Goal: Task Accomplishment & Management: Use online tool/utility

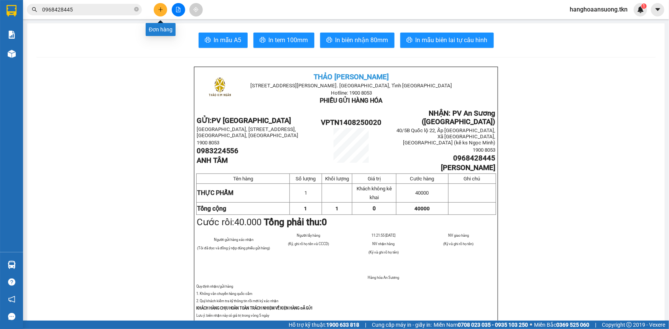
click at [158, 10] on icon "plus" at bounding box center [160, 9] width 5 height 5
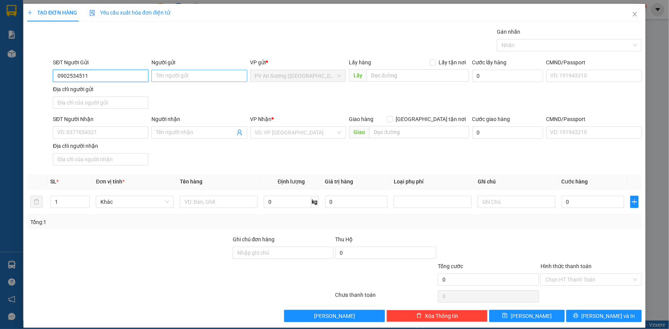
type input "0902534511"
click at [167, 76] on input "Người gửi" at bounding box center [198, 76] width 95 height 12
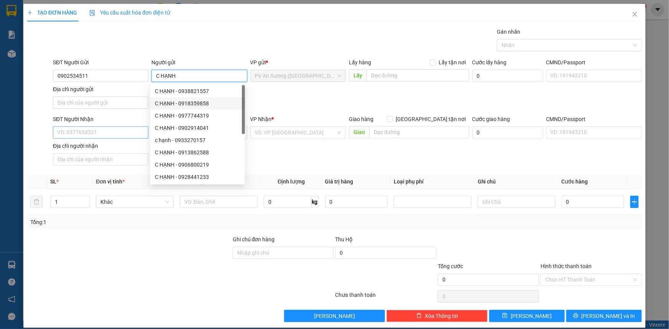
type input "C HẠNH"
click at [108, 127] on input "SĐT Người Nhận" at bounding box center [100, 132] width 95 height 12
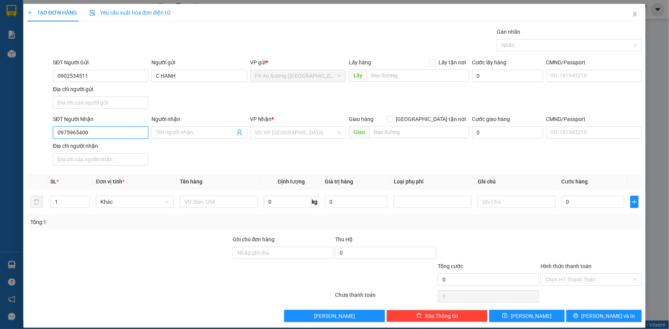
type input "0975965400"
click at [161, 126] on div "Người nhận" at bounding box center [198, 120] width 95 height 11
click at [175, 131] on input "Người nhận" at bounding box center [195, 132] width 79 height 8
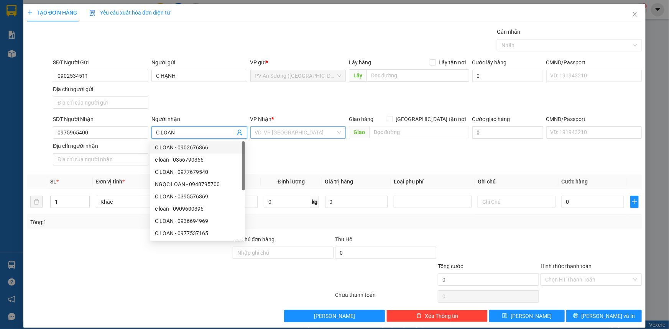
type input "C LOAN"
click at [284, 127] on input "search" at bounding box center [295, 132] width 81 height 11
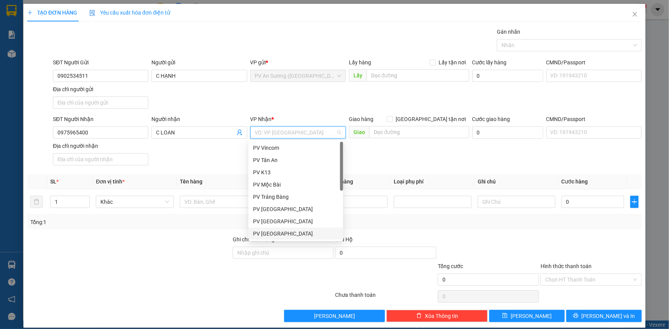
click at [277, 236] on div "PV [GEOGRAPHIC_DATA]" at bounding box center [295, 233] width 85 height 8
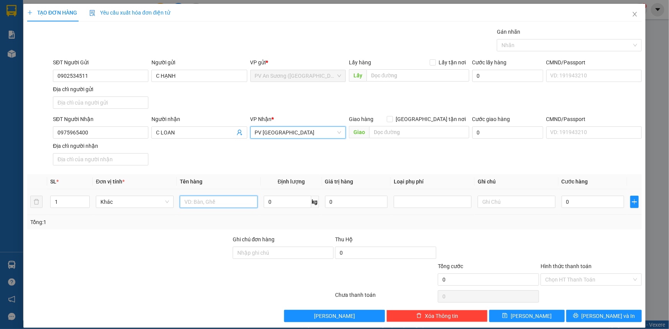
click at [216, 202] on input "text" at bounding box center [219, 202] width 78 height 12
type input "GIẤY TỜ"
click at [494, 202] on input "text" at bounding box center [516, 202] width 78 height 12
click at [588, 201] on input "0" at bounding box center [592, 202] width 62 height 12
type input "2"
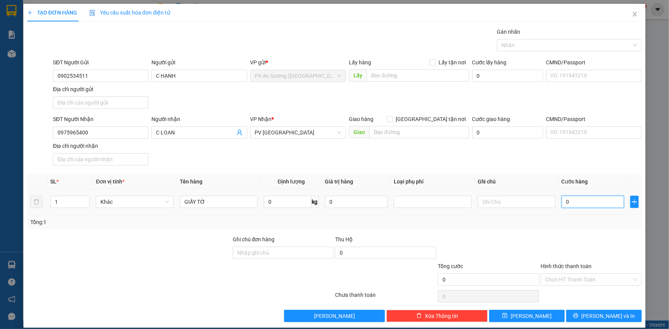
type input "2"
type input "20"
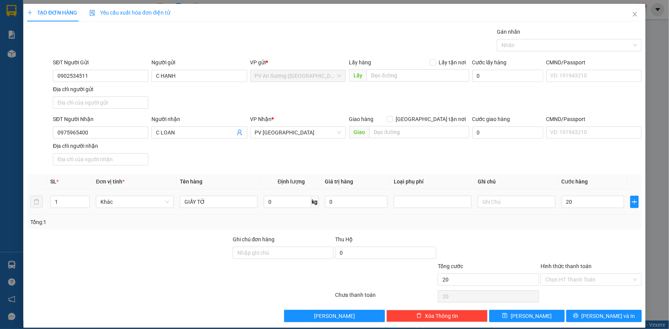
type input "20.000"
click at [597, 241] on div at bounding box center [590, 248] width 103 height 27
click at [540, 280] on div "Chọn HT Thanh Toán" at bounding box center [590, 280] width 101 height 12
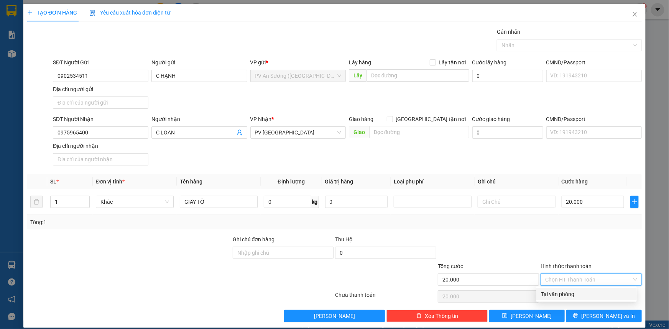
click at [561, 292] on div "Tại văn phòng" at bounding box center [586, 294] width 91 height 8
type input "0"
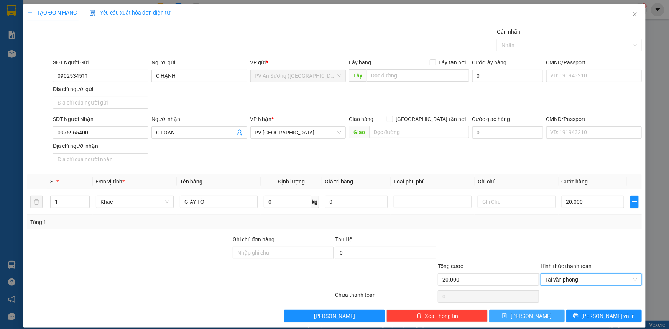
click at [521, 313] on button "[PERSON_NAME]" at bounding box center [526, 316] width 75 height 12
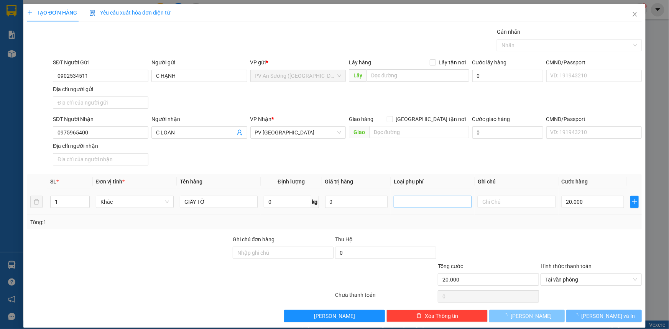
type input "0"
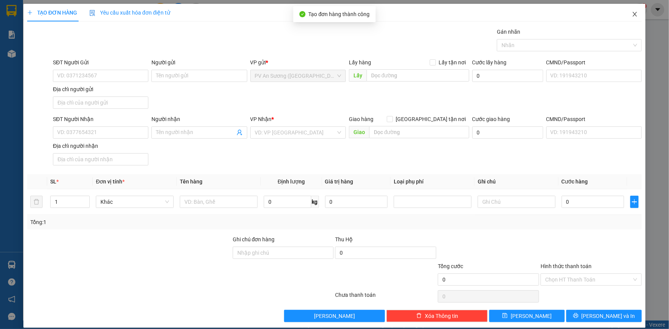
click at [631, 15] on icon "close" at bounding box center [634, 14] width 6 height 6
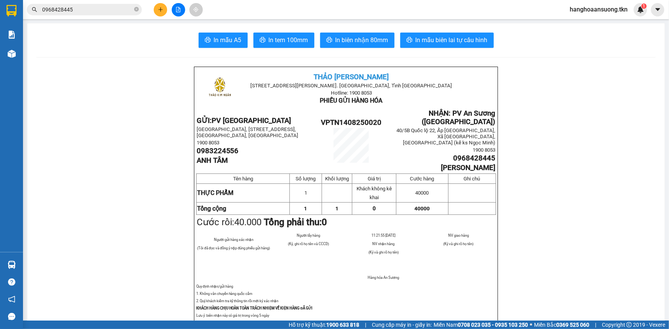
click at [93, 14] on span "0968428445" at bounding box center [84, 9] width 115 height 11
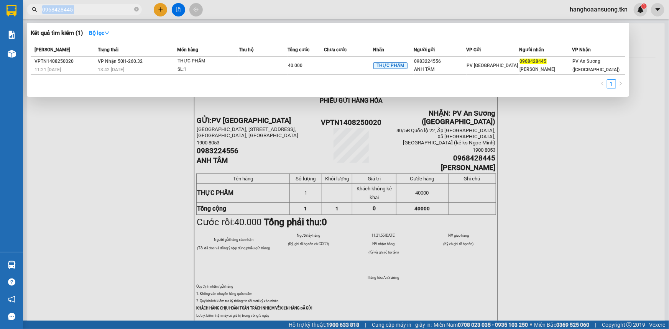
click at [93, 14] on span "0968428445" at bounding box center [84, 9] width 115 height 11
click at [84, 13] on input "0968428445" at bounding box center [87, 9] width 90 height 8
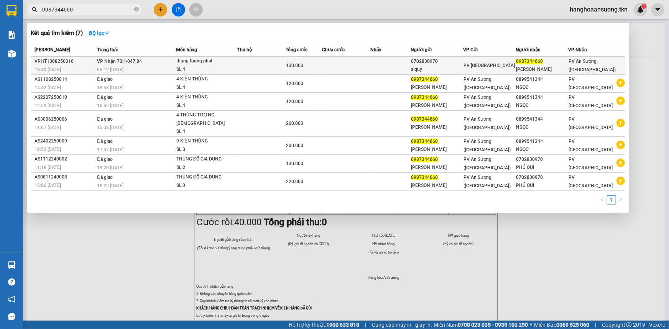
type input "0987344660"
click at [190, 69] on div "SL: 4" at bounding box center [204, 70] width 57 height 8
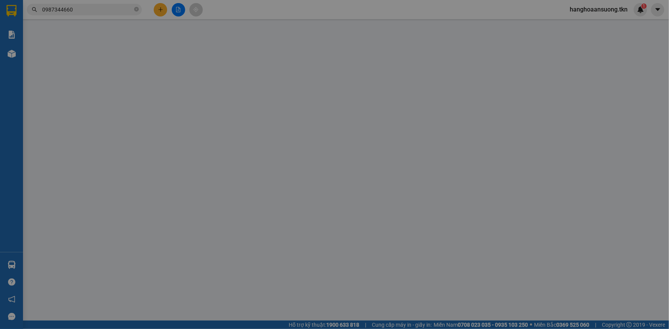
click at [190, 69] on div "Người gửi" at bounding box center [198, 65] width 95 height 11
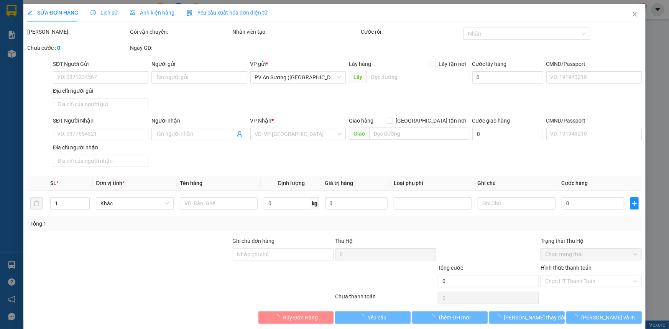
type input "0702830970"
type input "a quy"
type input "0987344660"
type input "[PERSON_NAME]"
type input "130.000"
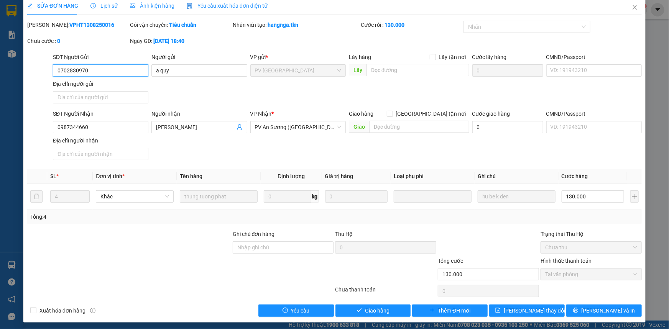
scroll to position [9, 0]
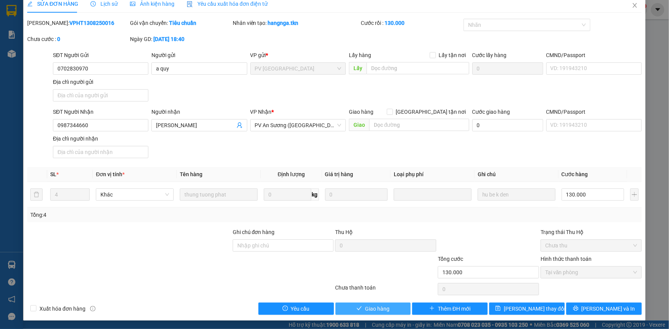
click at [369, 311] on span "Giao hàng" at bounding box center [377, 309] width 25 height 8
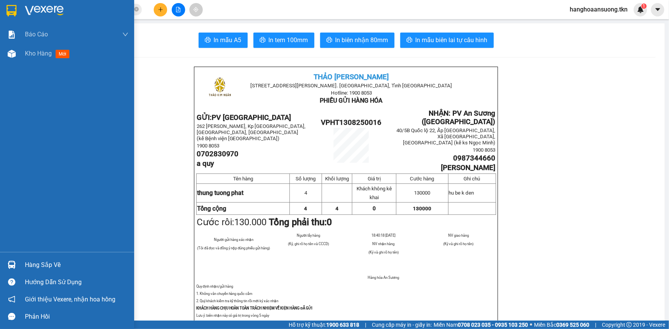
click at [39, 12] on img at bounding box center [44, 10] width 39 height 11
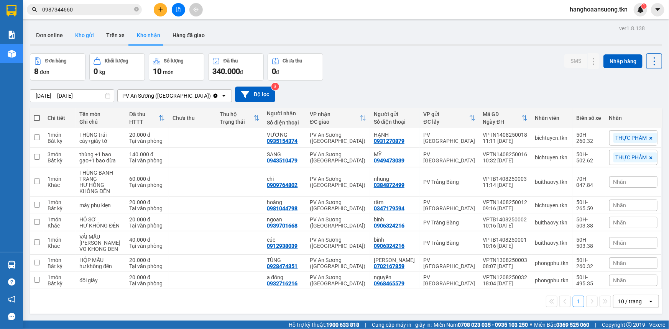
click at [94, 32] on button "Kho gửi" at bounding box center [84, 35] width 31 height 18
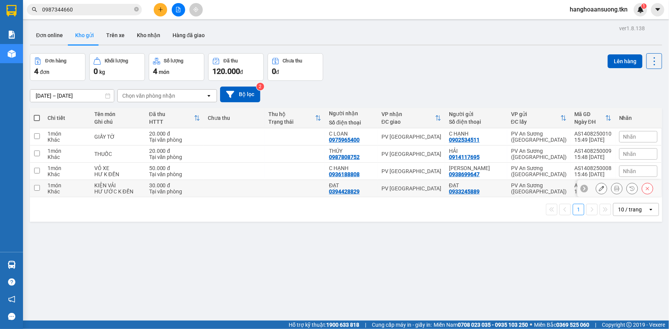
click at [53, 188] on div "Khác" at bounding box center [67, 191] width 39 height 6
checkbox input "true"
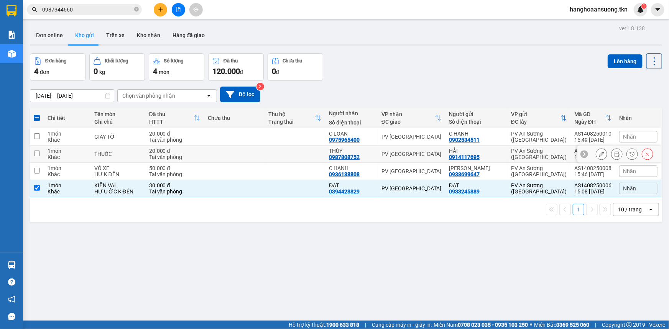
click at [65, 154] on div "Khác" at bounding box center [67, 157] width 39 height 6
checkbox input "true"
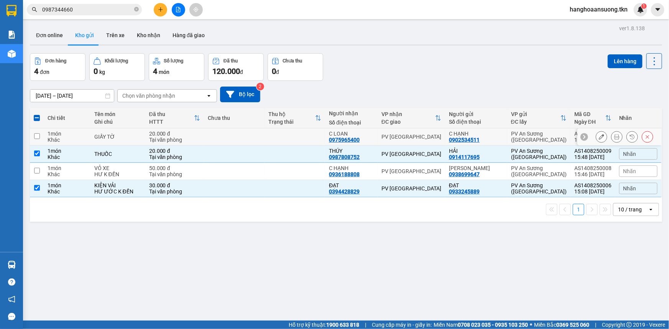
click at [69, 141] on div "Khác" at bounding box center [67, 140] width 39 height 6
checkbox input "true"
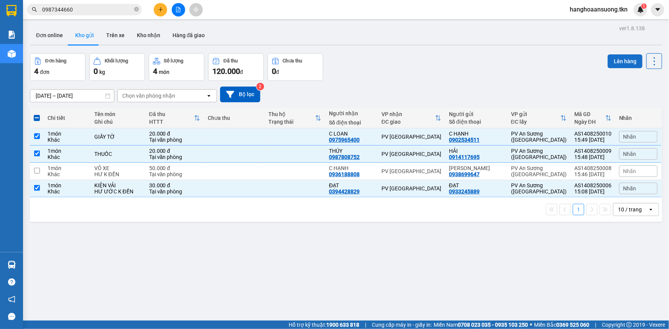
click at [610, 60] on button "Lên hàng" at bounding box center [624, 61] width 35 height 14
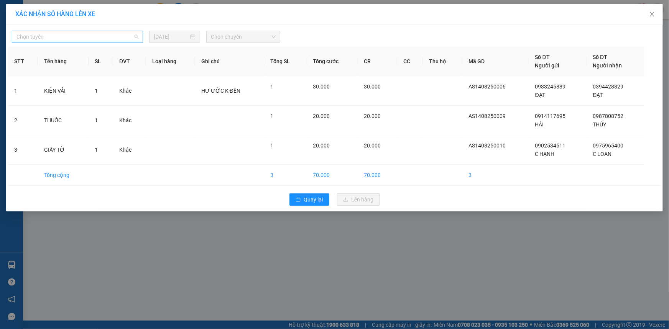
click at [67, 38] on span "Chọn tuyến" at bounding box center [77, 36] width 122 height 11
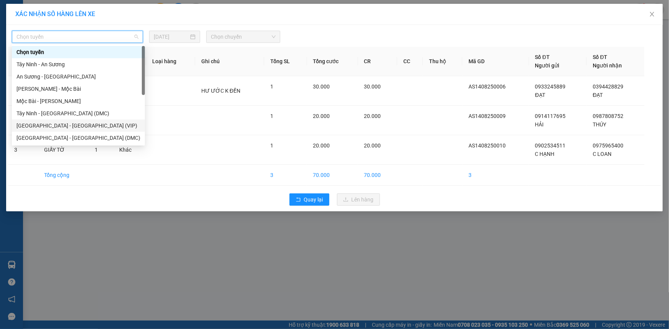
click at [62, 125] on div "[GEOGRAPHIC_DATA] - [GEOGRAPHIC_DATA] (VIP)" at bounding box center [78, 125] width 124 height 8
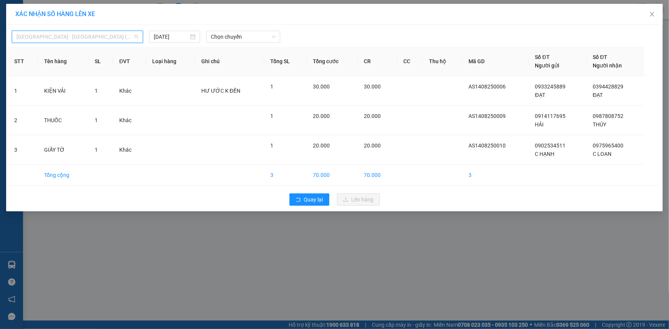
click at [111, 34] on span "[GEOGRAPHIC_DATA] - [GEOGRAPHIC_DATA] (VIP)" at bounding box center [77, 36] width 122 height 11
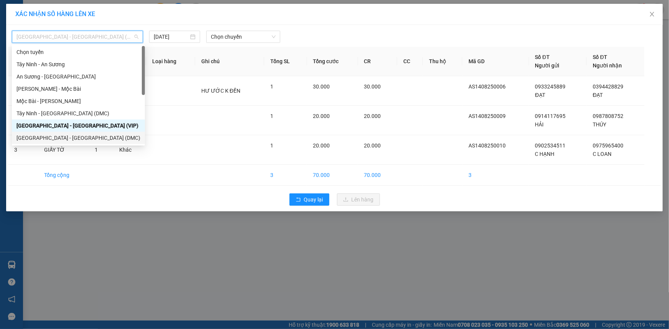
click at [56, 138] on div "[GEOGRAPHIC_DATA] - [GEOGRAPHIC_DATA] (DMC)" at bounding box center [78, 138] width 124 height 8
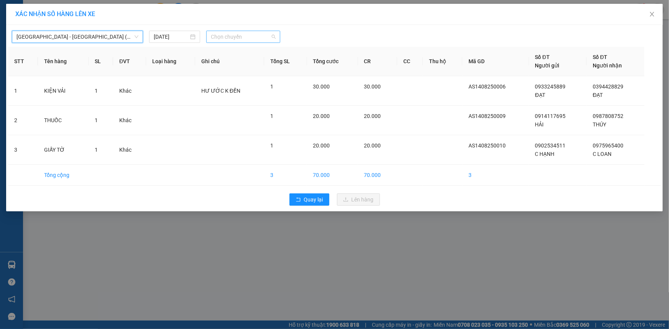
click at [231, 38] on span "Chọn chuyến" at bounding box center [243, 36] width 65 height 11
type input "790"
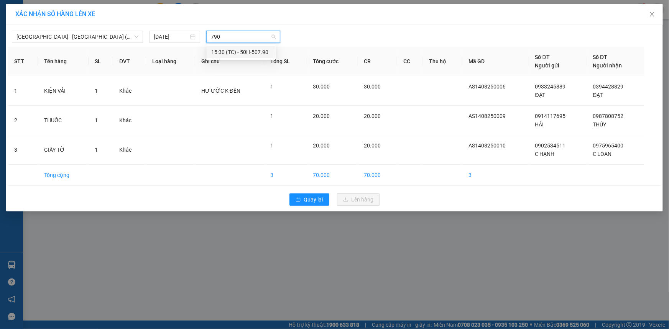
click at [243, 52] on div "15:30 (TC) - 50H-507.90" at bounding box center [241, 52] width 60 height 8
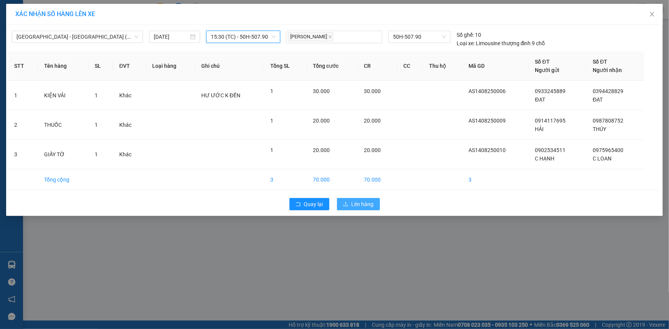
click at [350, 201] on button "Lên hàng" at bounding box center [358, 204] width 43 height 12
